Goal: Transaction & Acquisition: Purchase product/service

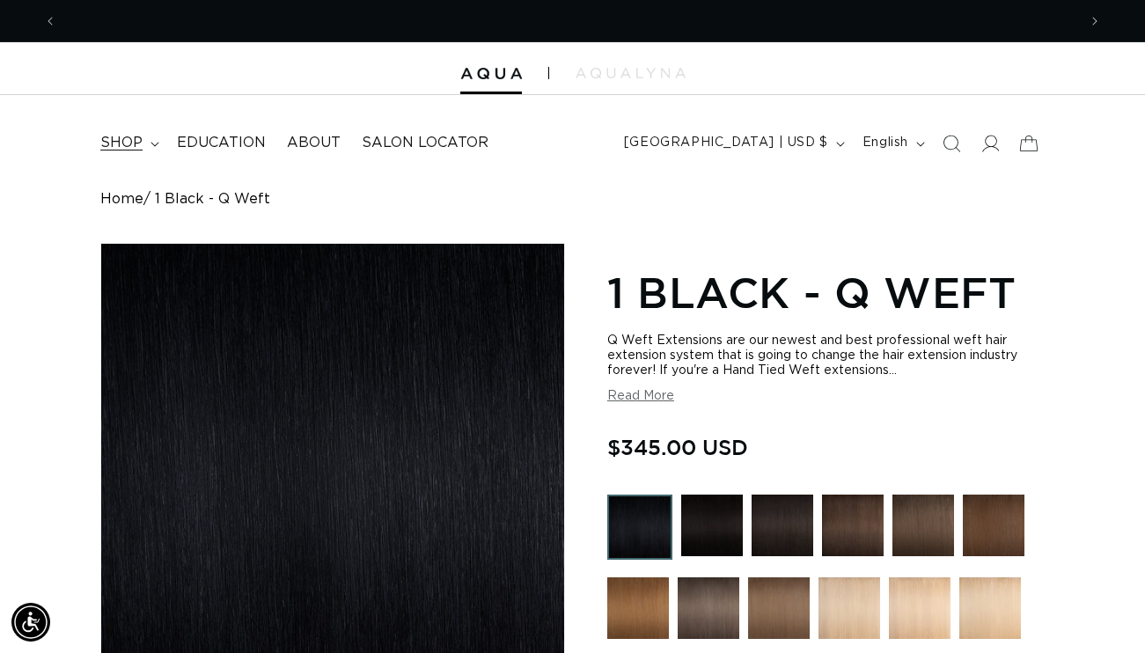
click at [137, 144] on span "shop" at bounding box center [121, 143] width 42 height 18
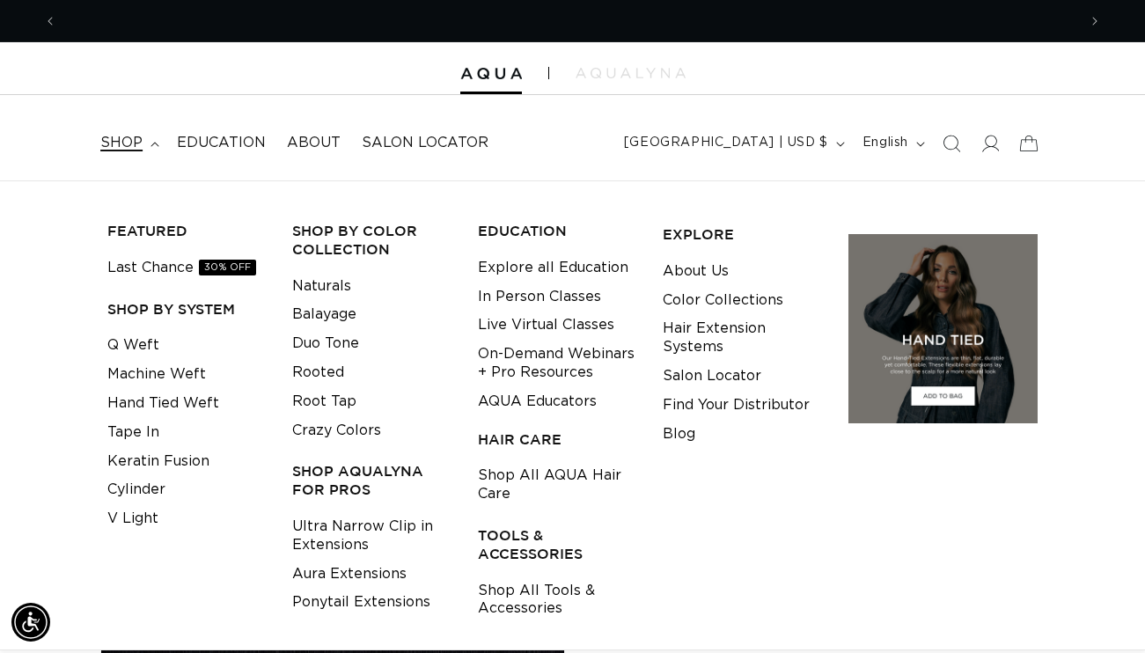
scroll to position [0, 2041]
click at [502, 584] on link "Shop All Tools & Accessories" at bounding box center [557, 601] width 158 height 48
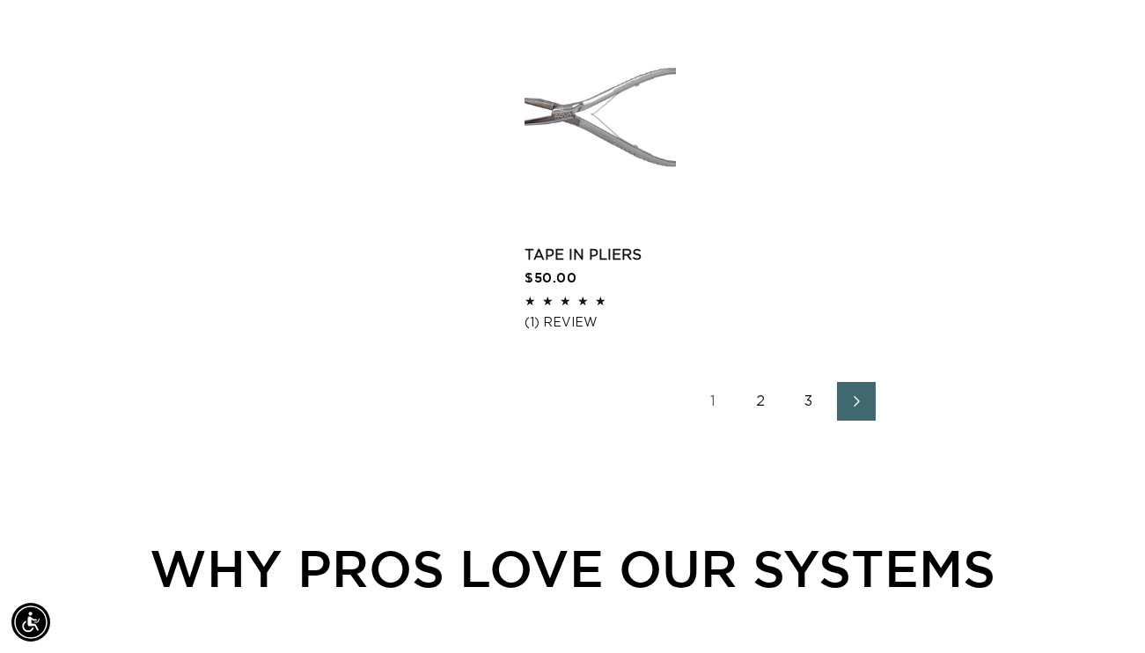
click at [761, 421] on link "2" at bounding box center [761, 401] width 39 height 39
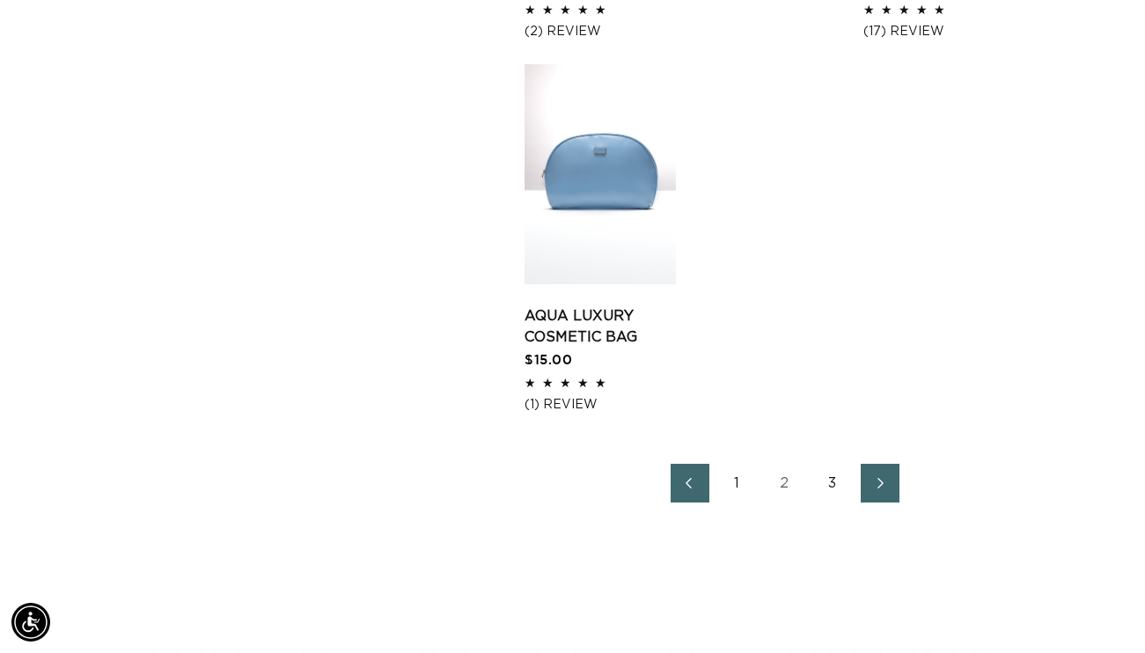
scroll to position [0, 2041]
click at [890, 503] on link "Next page" at bounding box center [880, 483] width 39 height 39
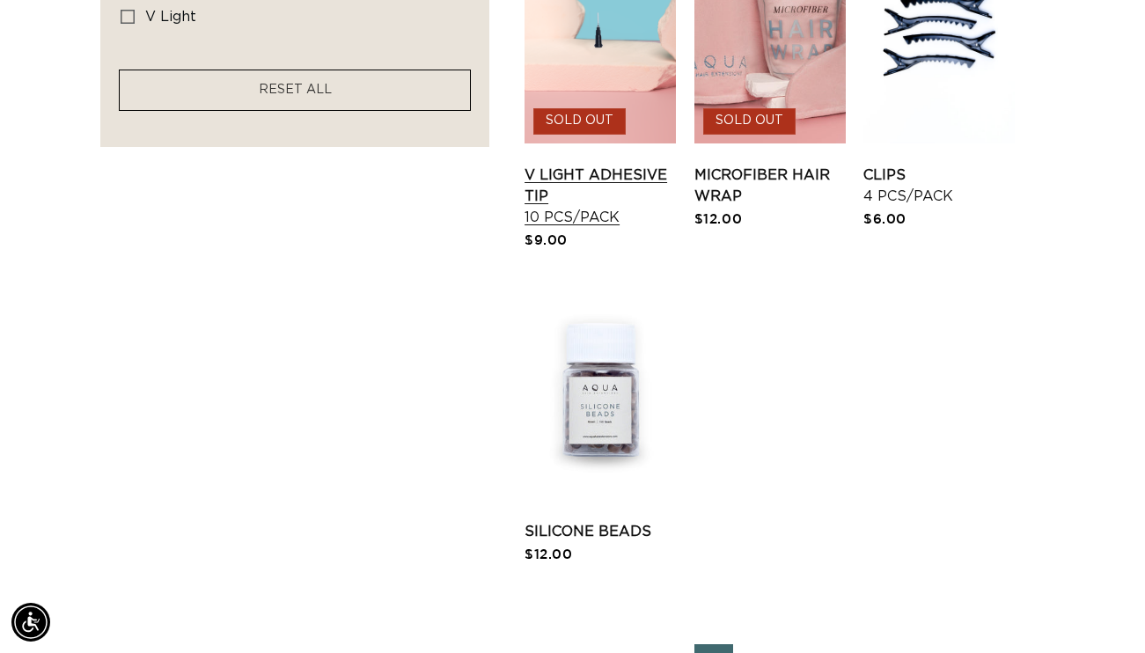
scroll to position [0, 1020]
click at [597, 521] on link "Silicone Beads" at bounding box center [600, 531] width 151 height 21
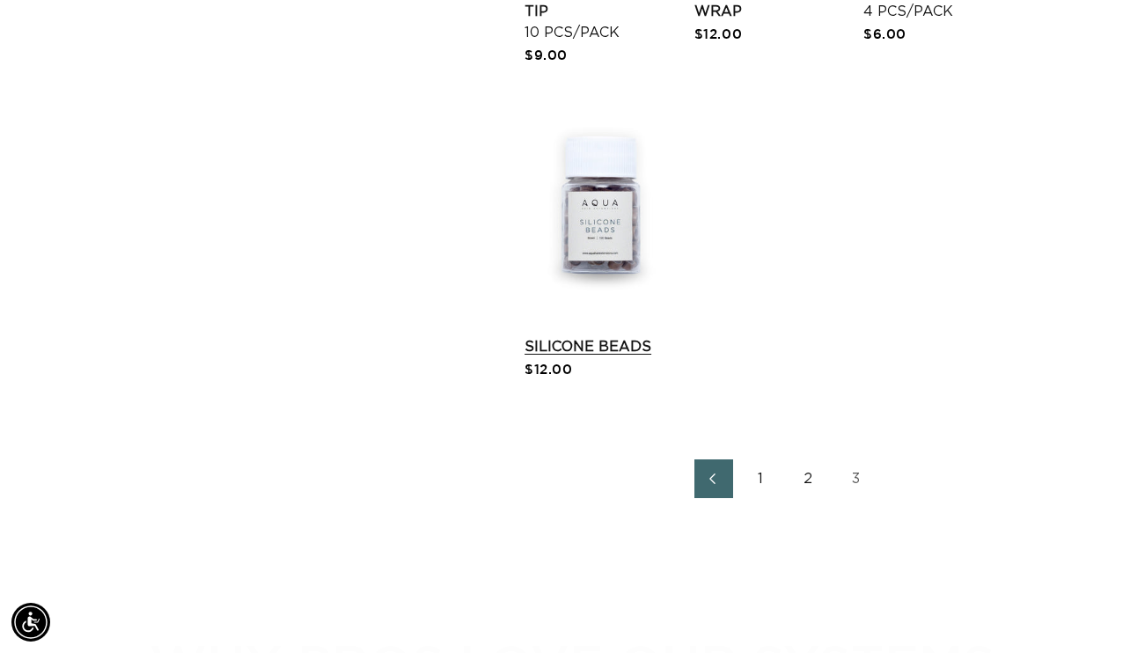
scroll to position [1716, 0]
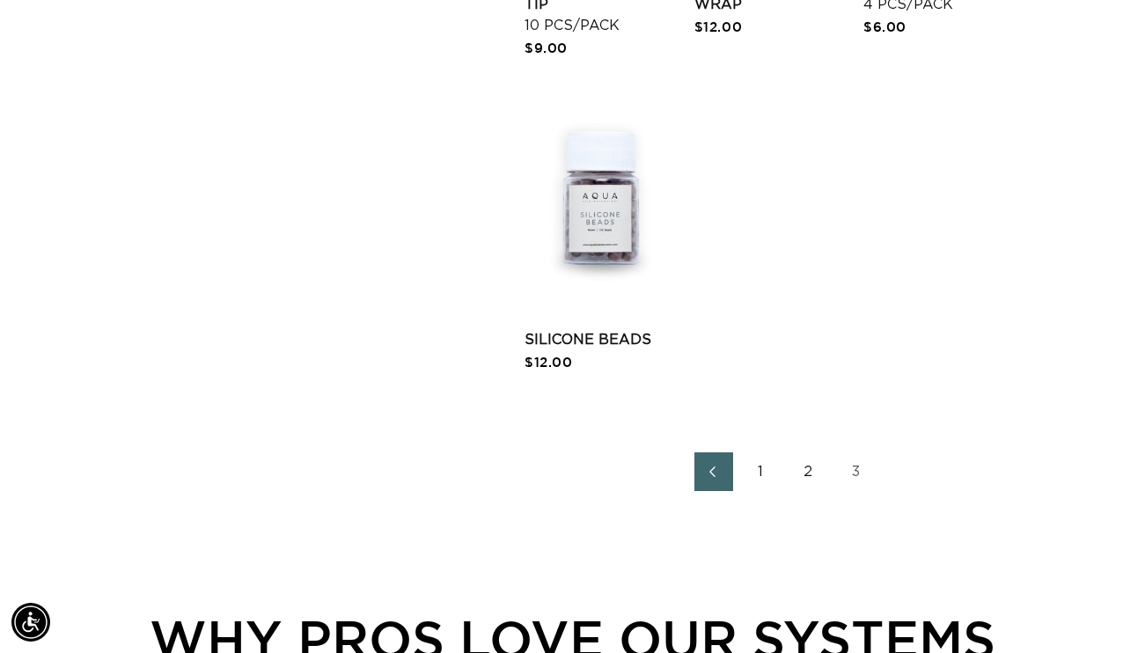
click at [761, 481] on link "1" at bounding box center [761, 471] width 39 height 39
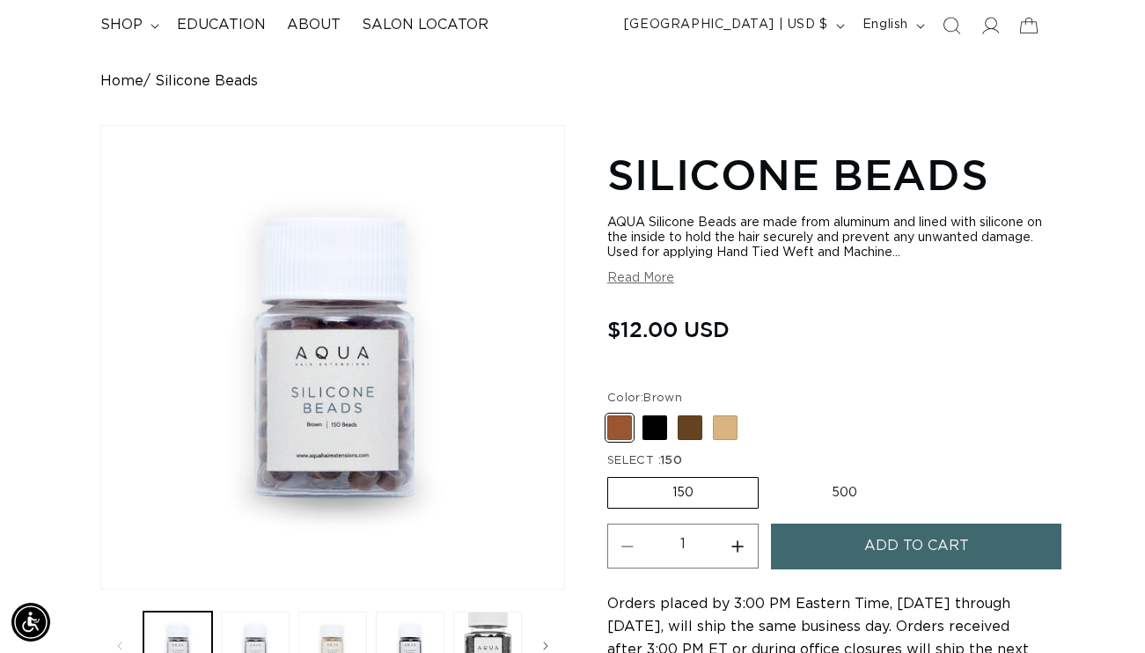
scroll to position [0, 2041]
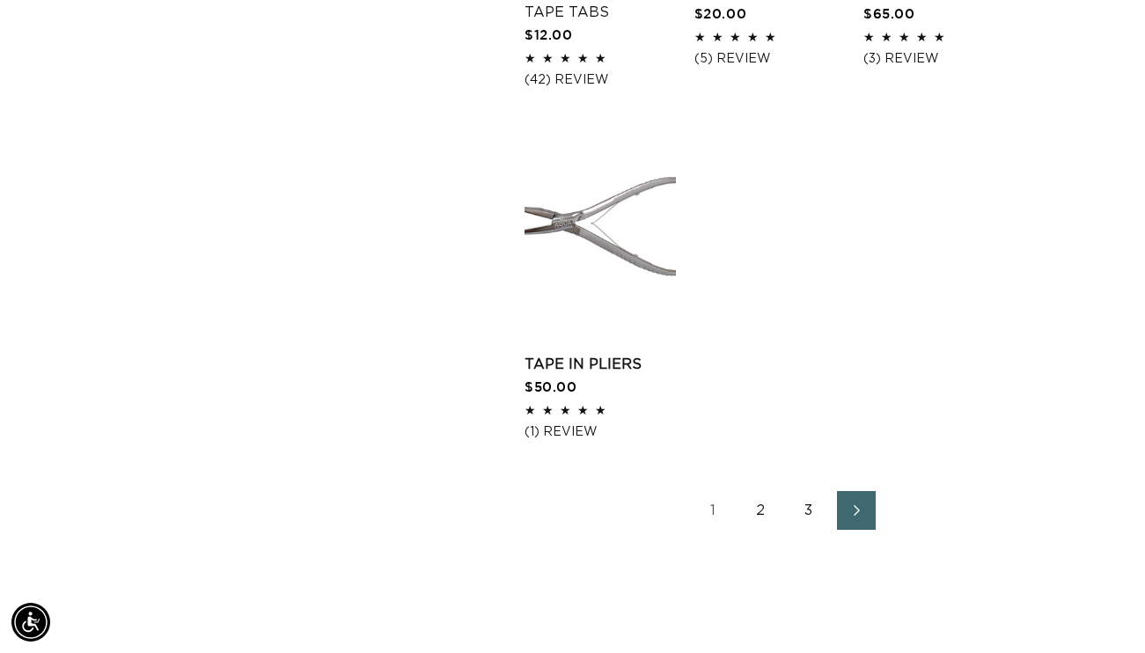
scroll to position [0, 2041]
click at [765, 530] on link "2" at bounding box center [761, 510] width 39 height 39
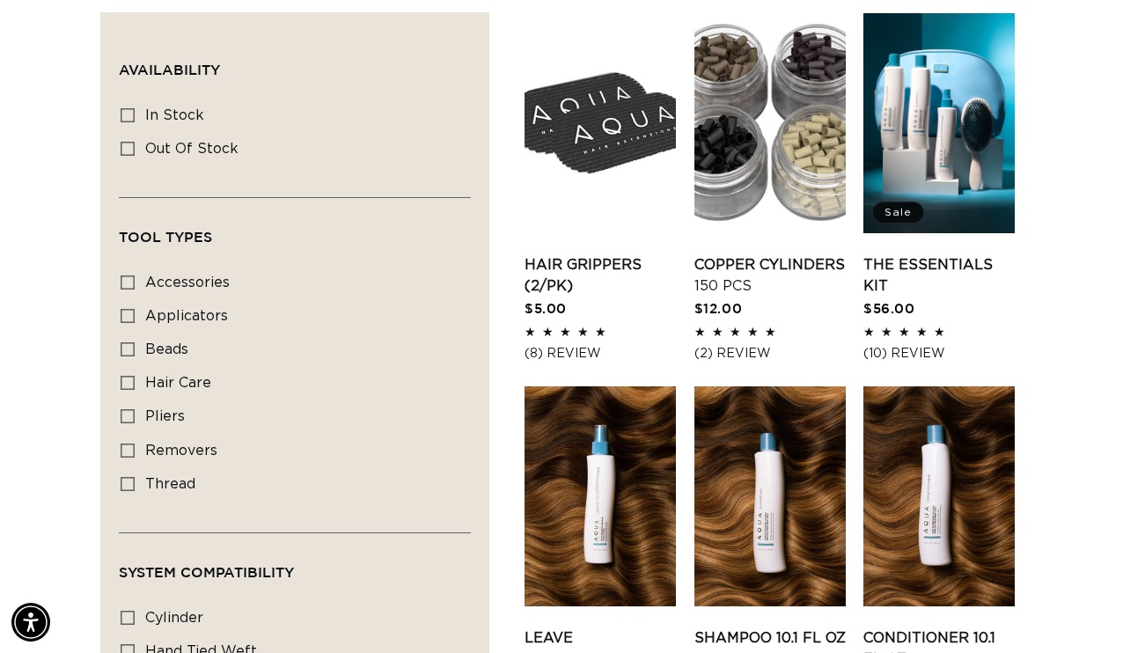
scroll to position [686, 0]
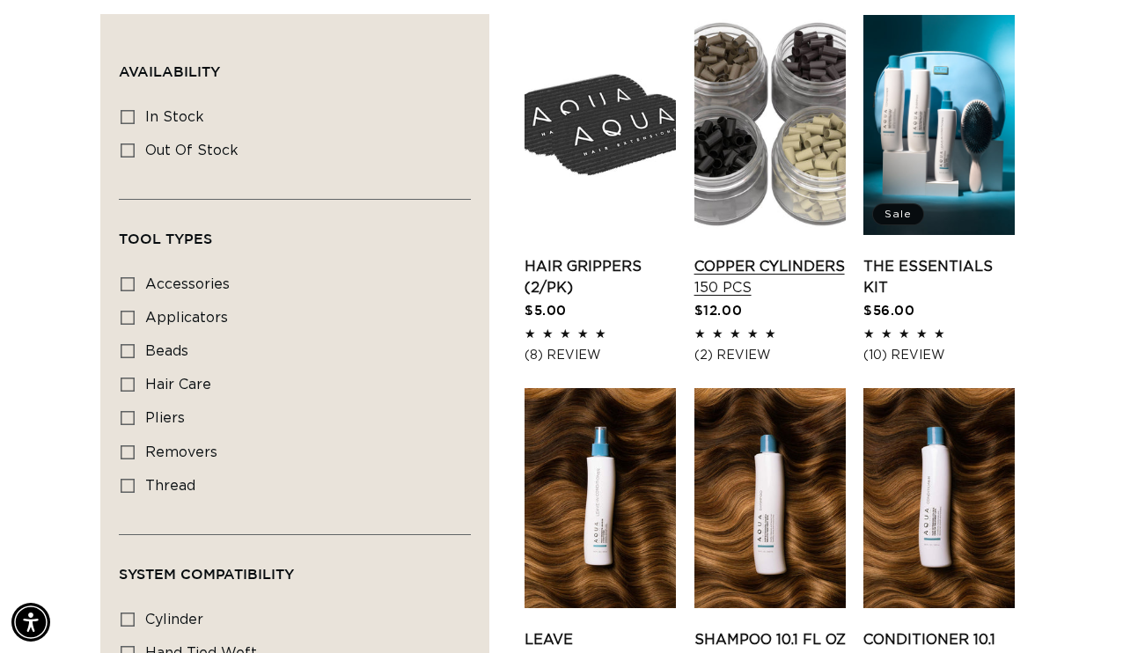
click at [805, 256] on link "Copper Cylinders 150 pcs" at bounding box center [770, 277] width 151 height 42
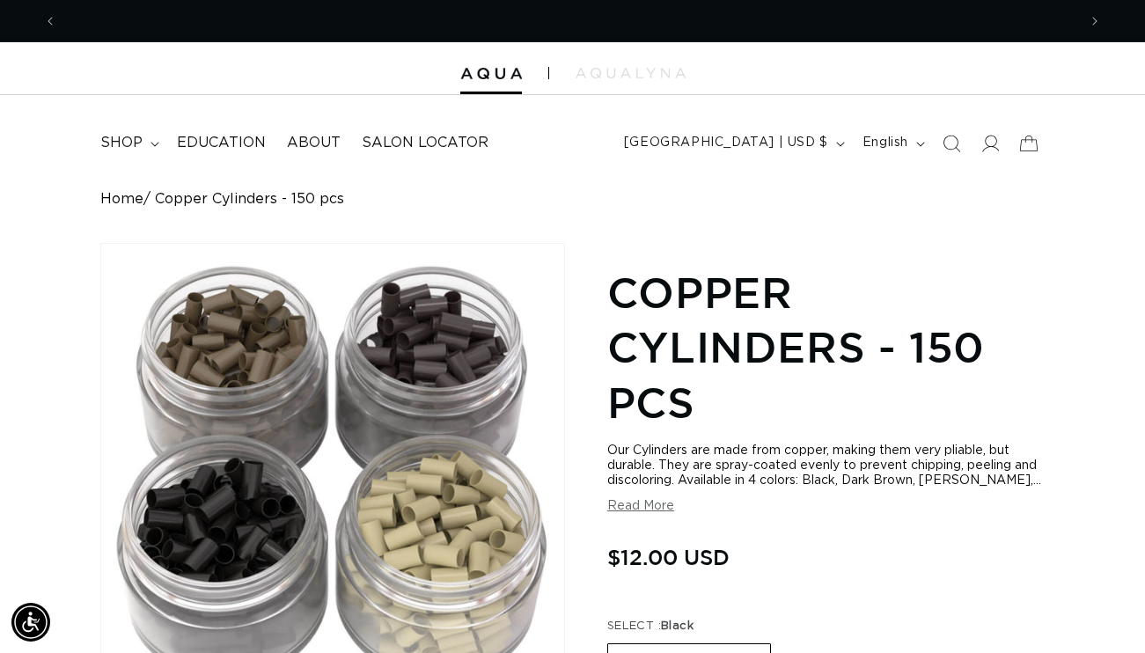
scroll to position [0, 2041]
click at [654, 513] on button "Read More" at bounding box center [640, 506] width 67 height 15
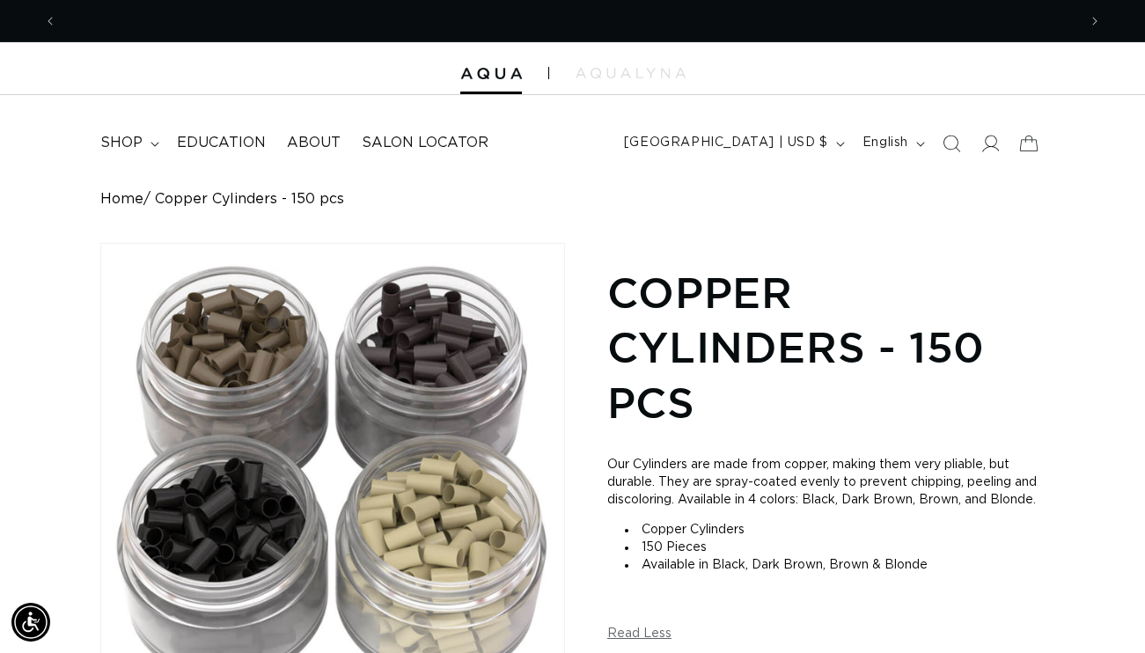
scroll to position [0, 0]
